Goal: Find specific page/section: Find specific page/section

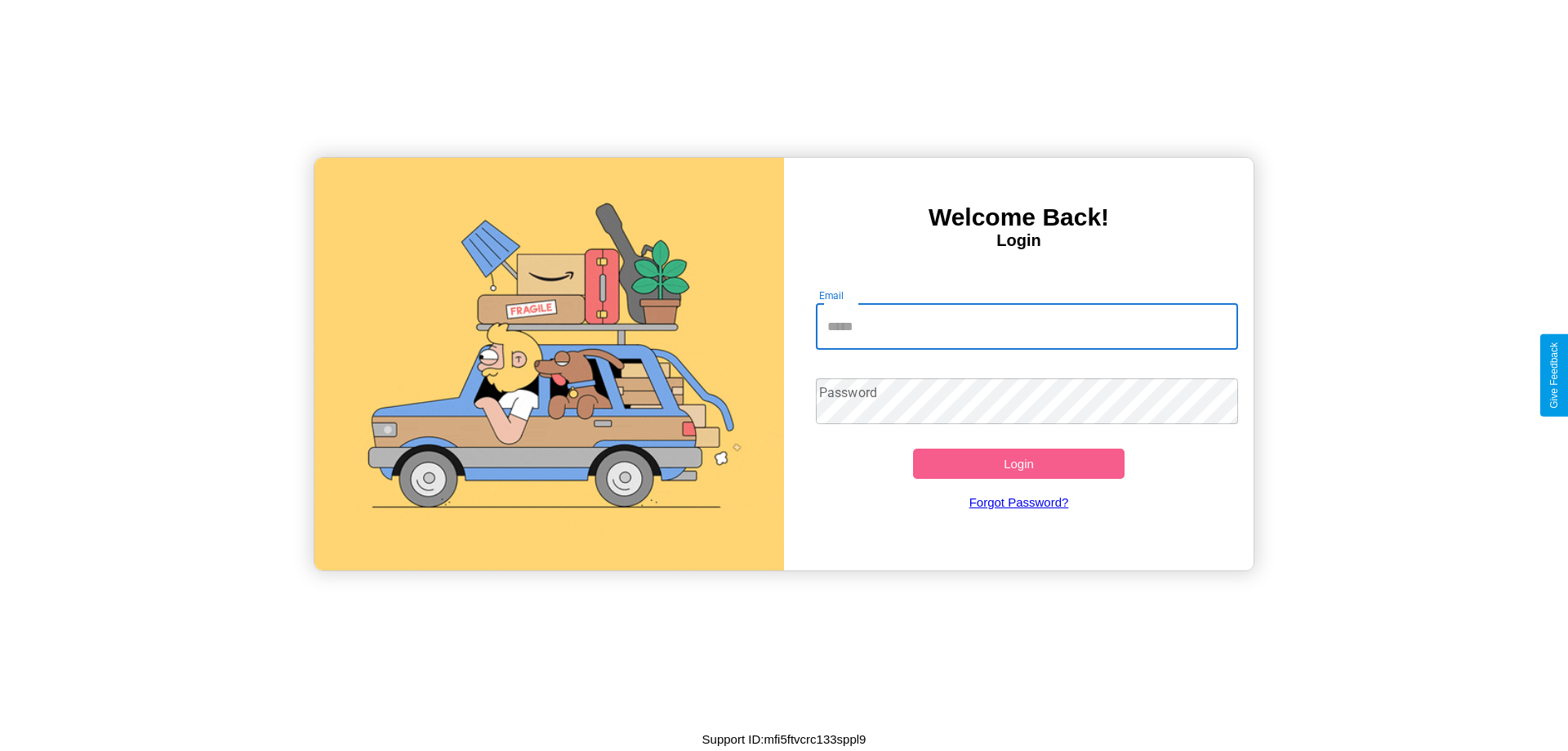
click at [1027, 326] on input "Email" at bounding box center [1028, 327] width 423 height 46
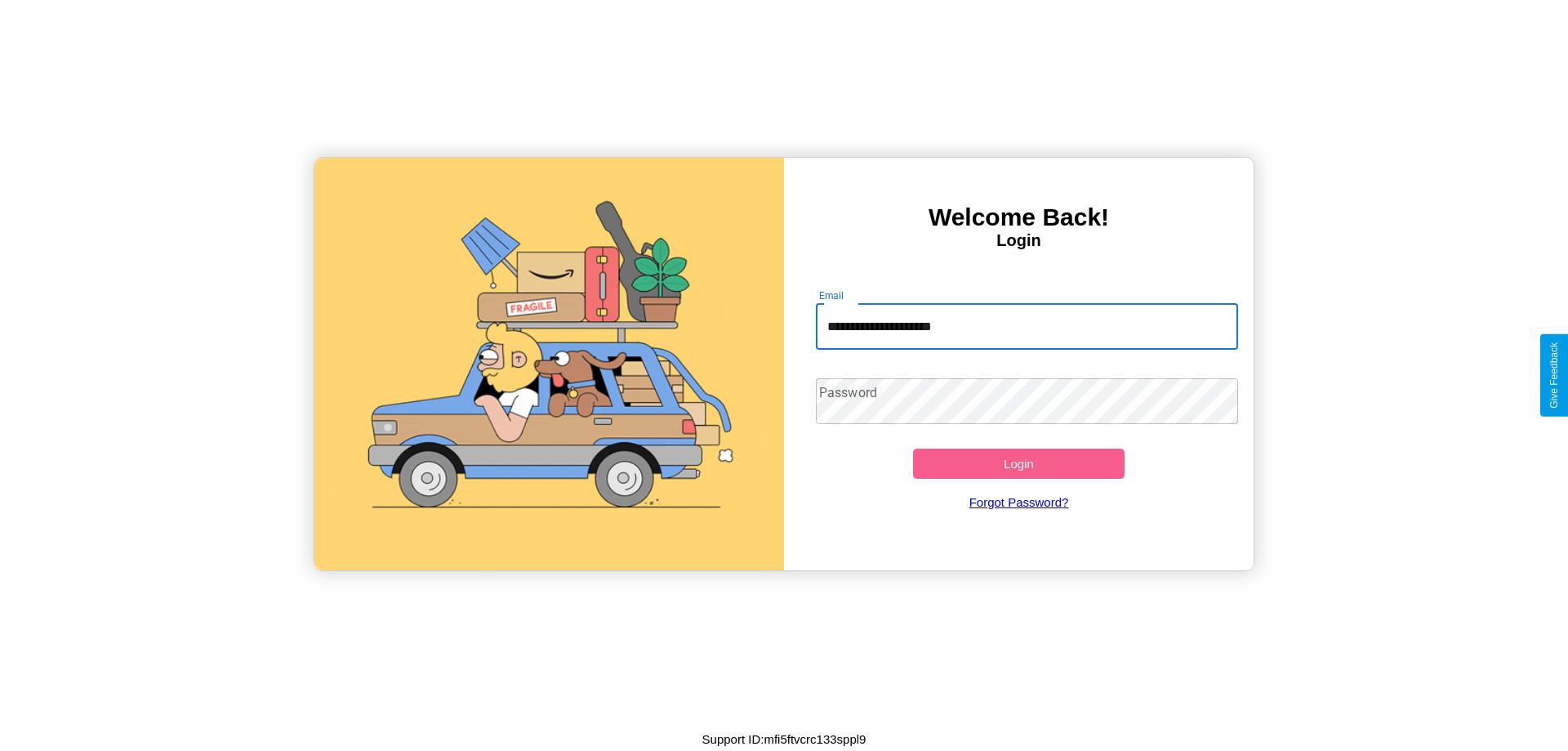
type input "**********"
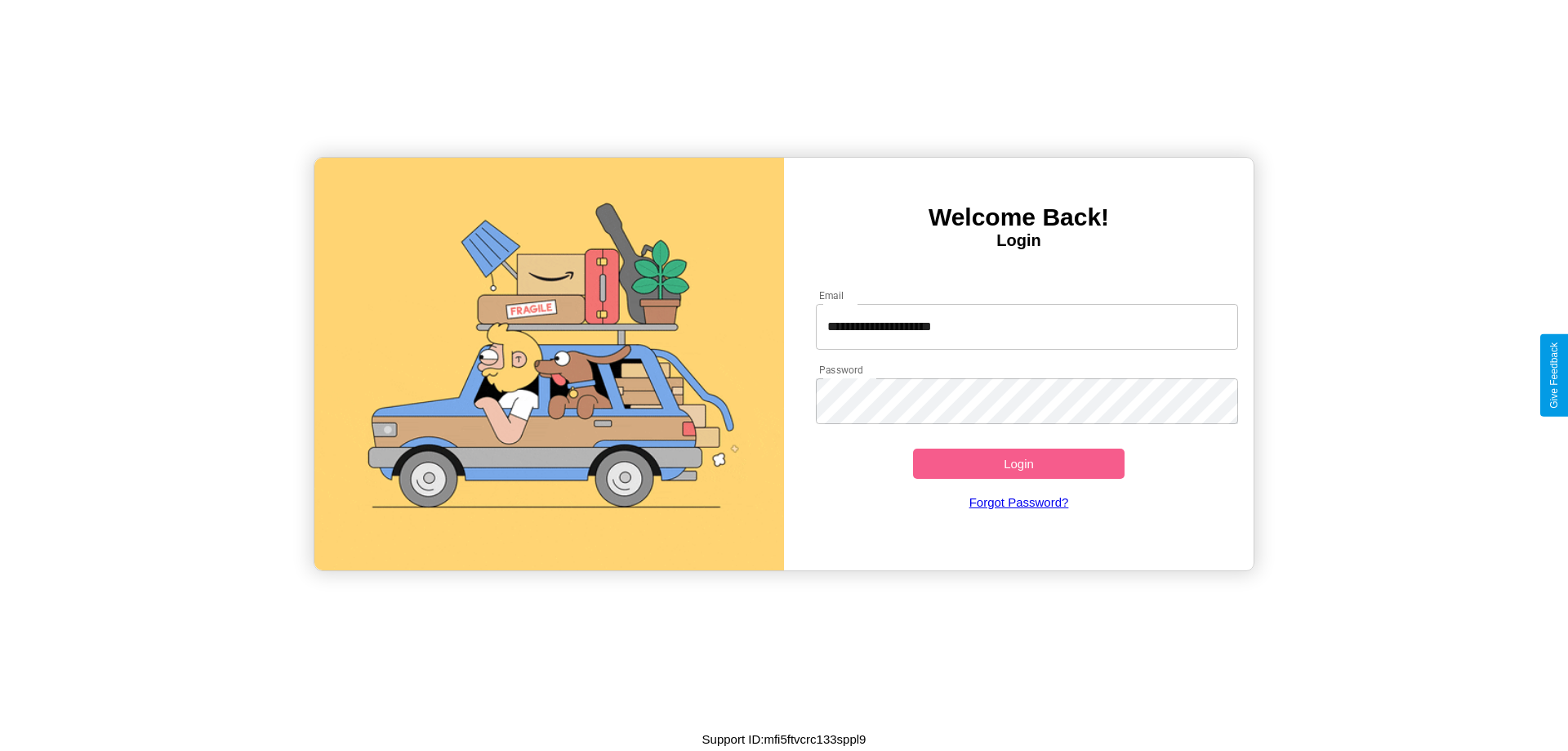
click at [1018, 463] on button "Login" at bounding box center [1018, 463] width 212 height 30
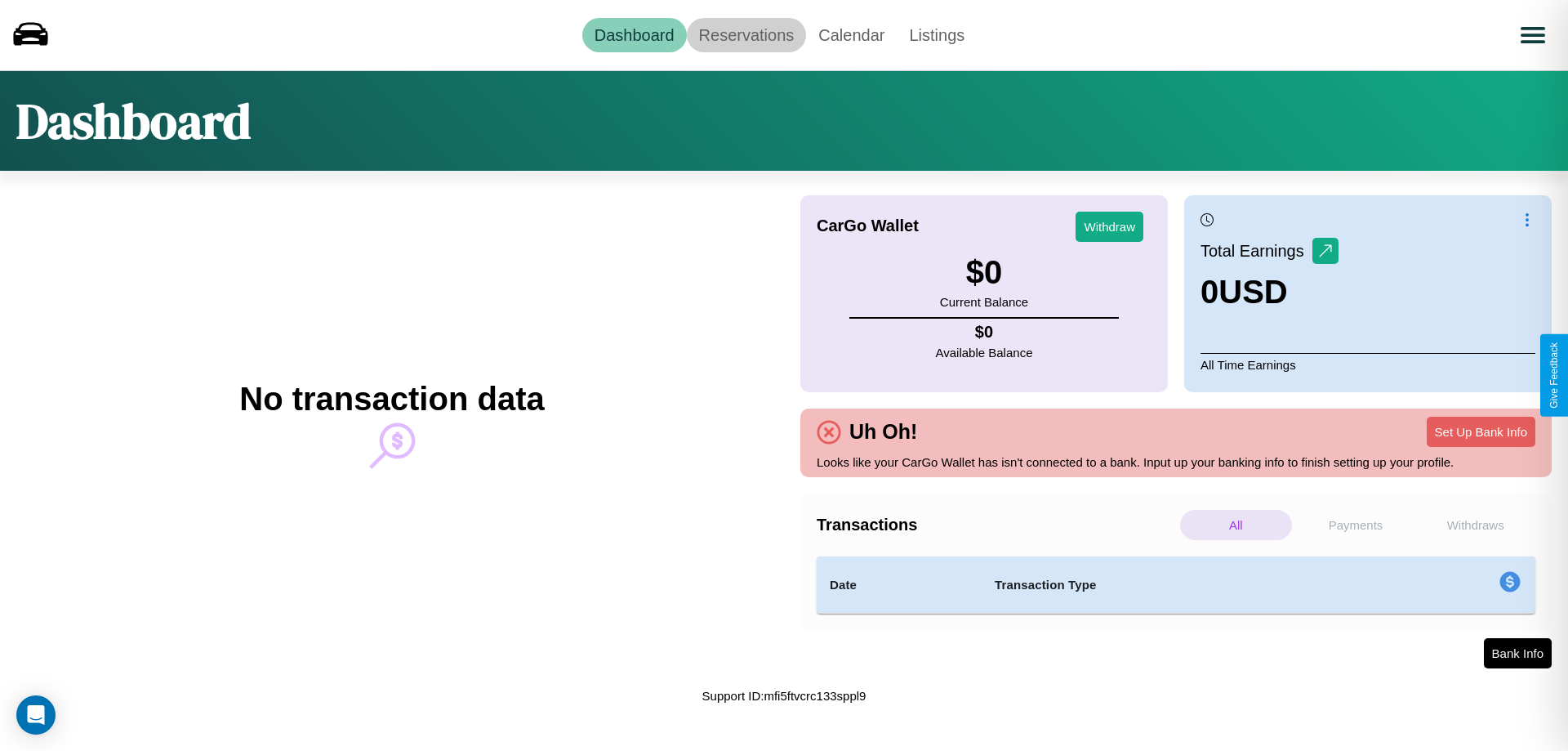
click at [746, 34] on link "Reservations" at bounding box center [747, 35] width 120 height 34
